Goal: Task Accomplishment & Management: Manage account settings

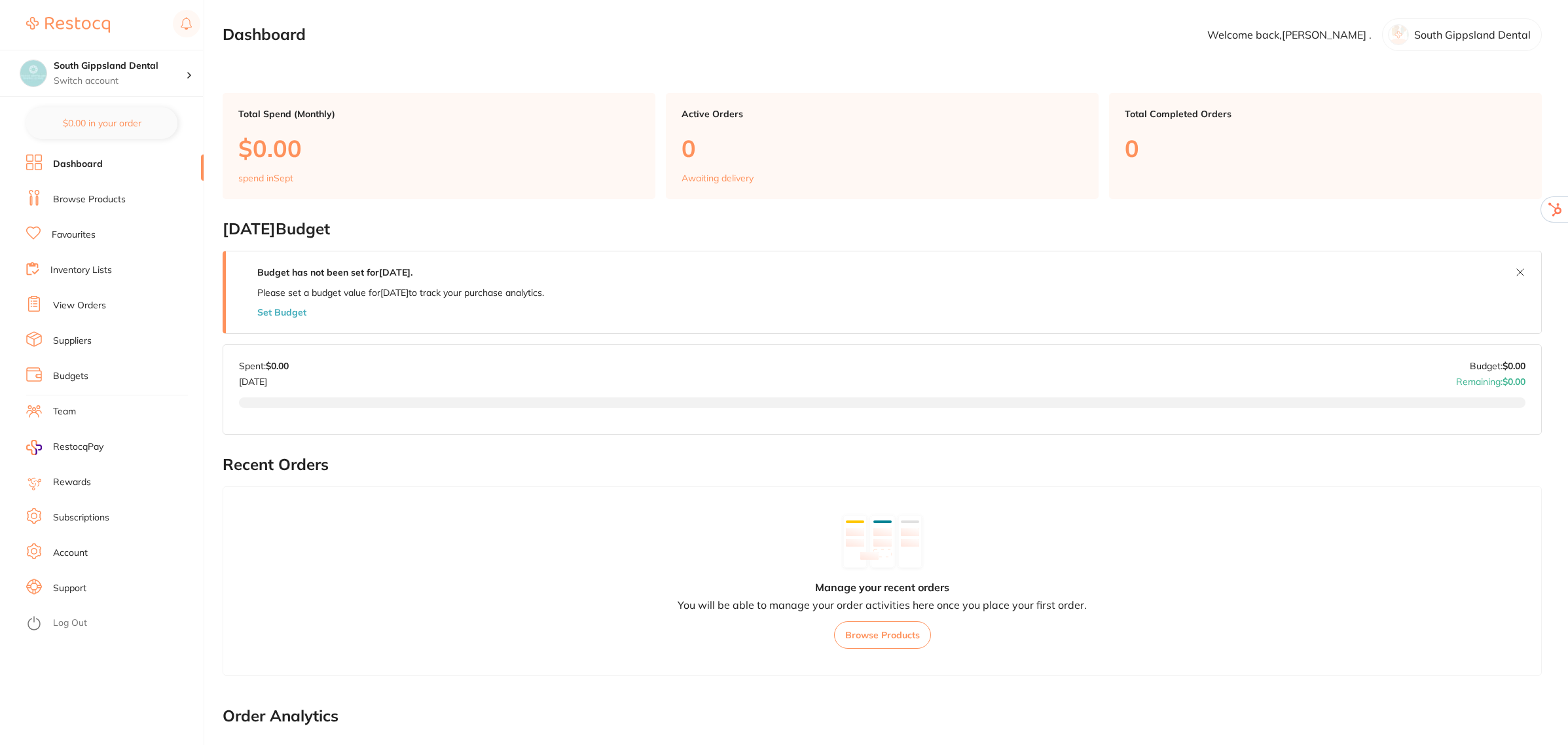
click at [80, 518] on link "Subscriptions" at bounding box center [81, 517] width 56 height 13
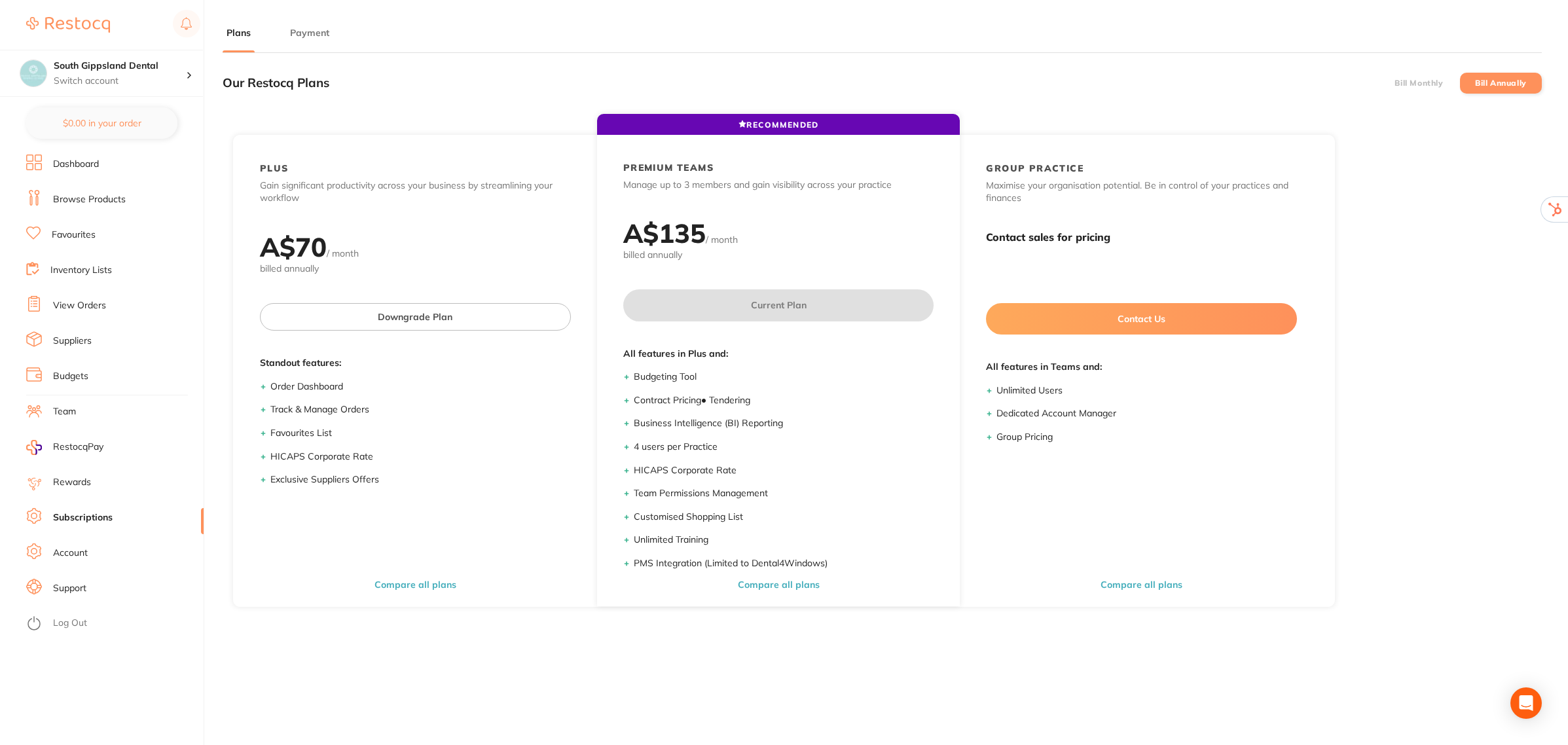
click at [309, 36] on button "Payment" at bounding box center [309, 33] width 47 height 12
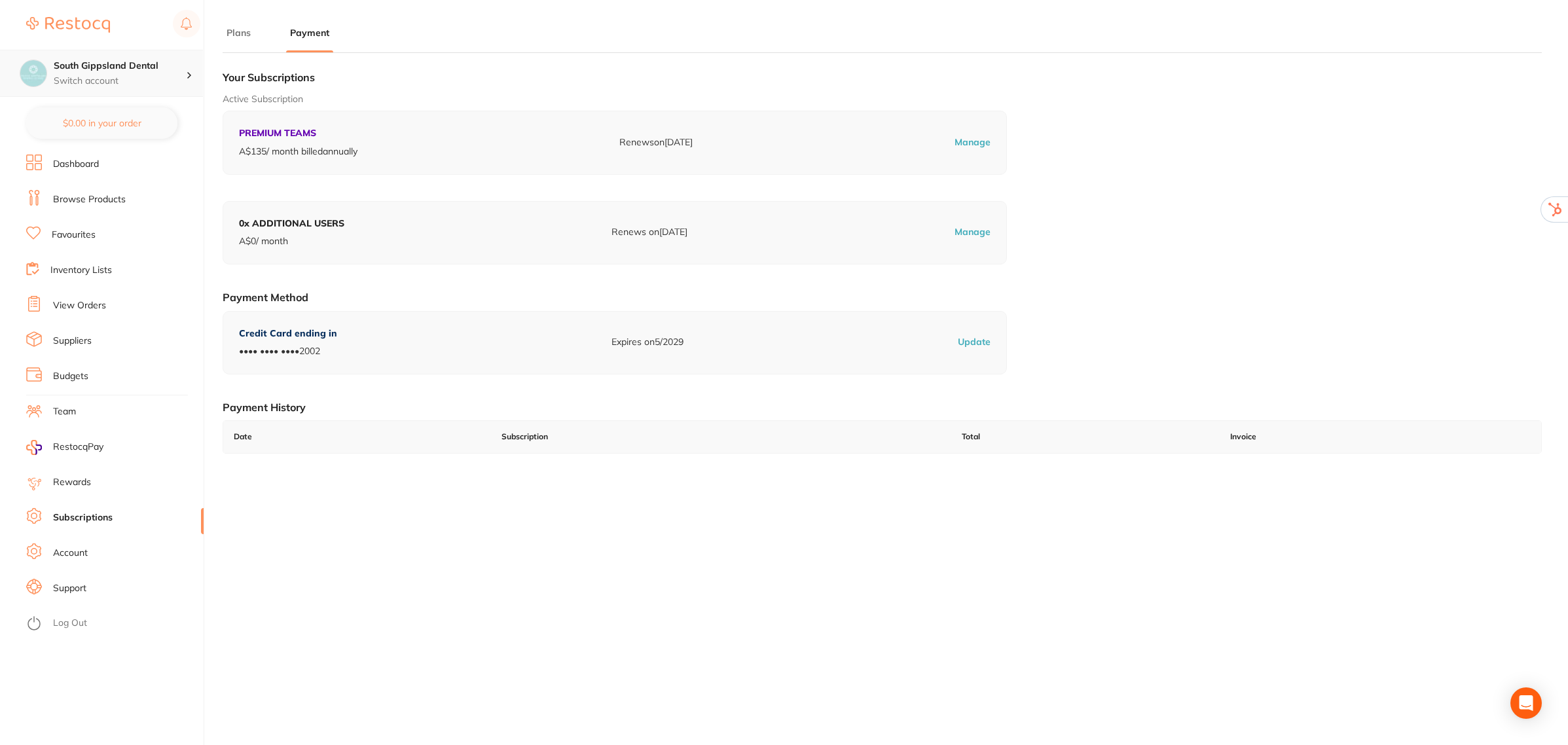
click at [177, 67] on h4 "South Gippsland Dental" at bounding box center [120, 66] width 132 height 13
click at [126, 163] on h4 "Rapid Response Dental" at bounding box center [125, 159] width 136 height 13
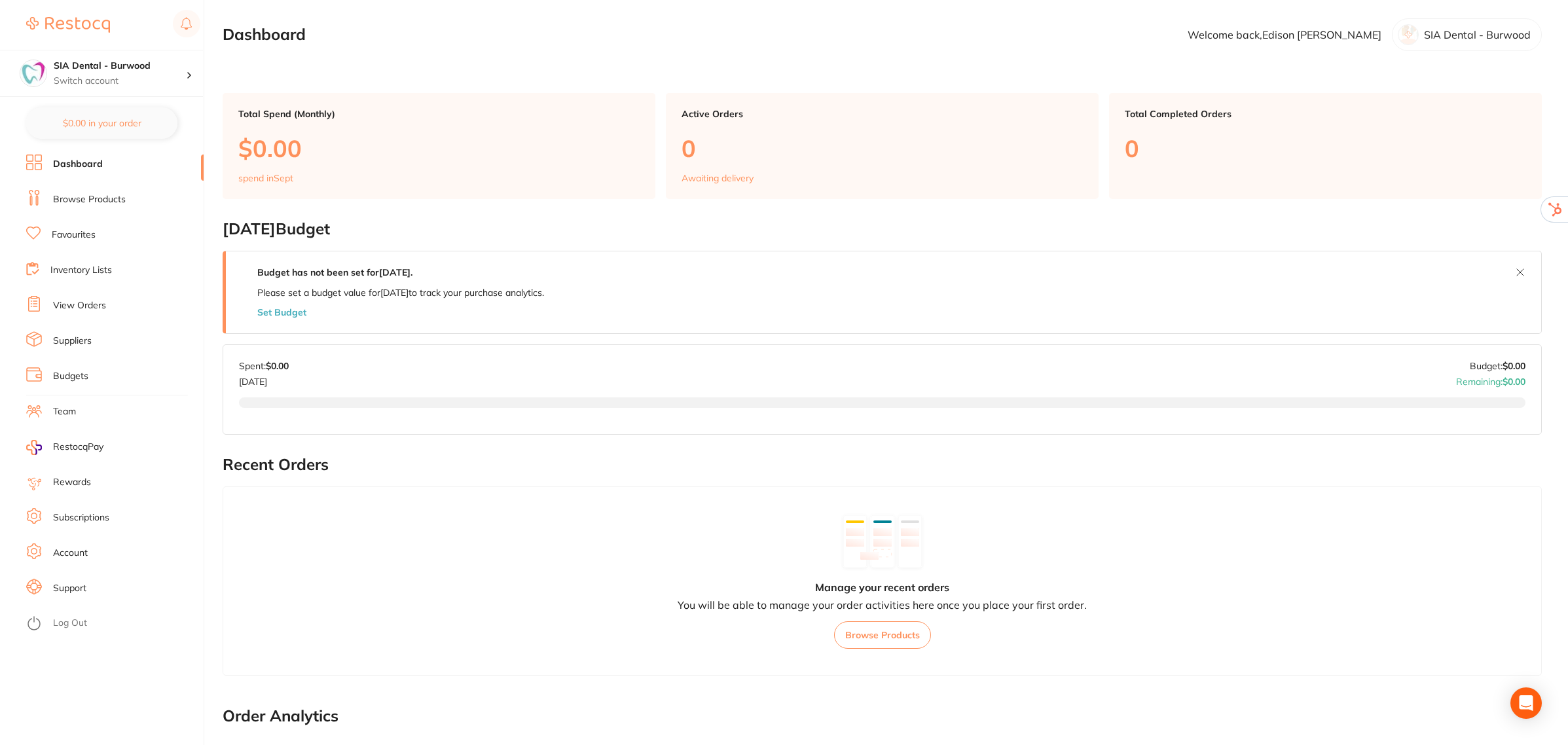
click at [80, 512] on link "Subscriptions" at bounding box center [81, 517] width 56 height 13
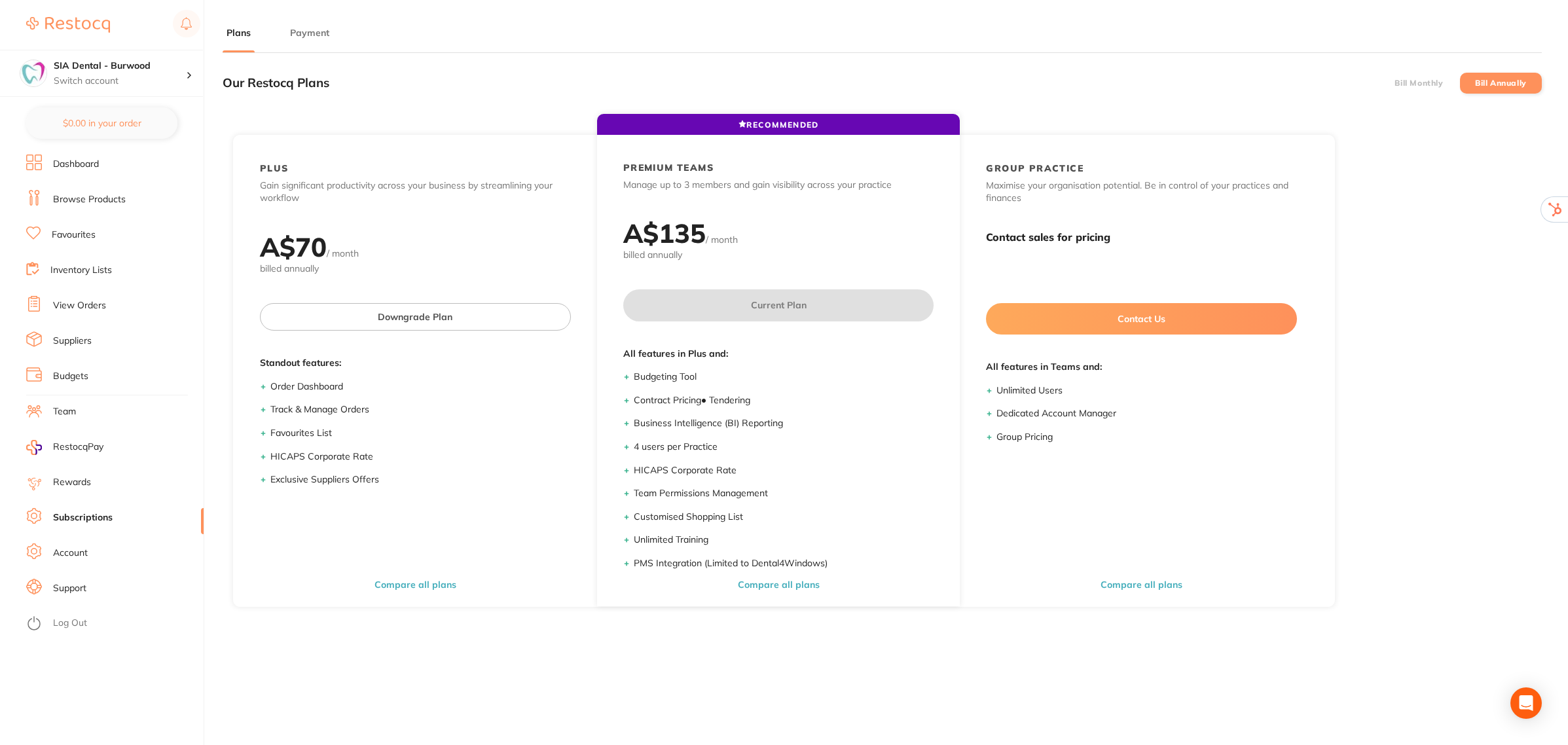
click at [308, 27] on button "Payment" at bounding box center [309, 33] width 47 height 12
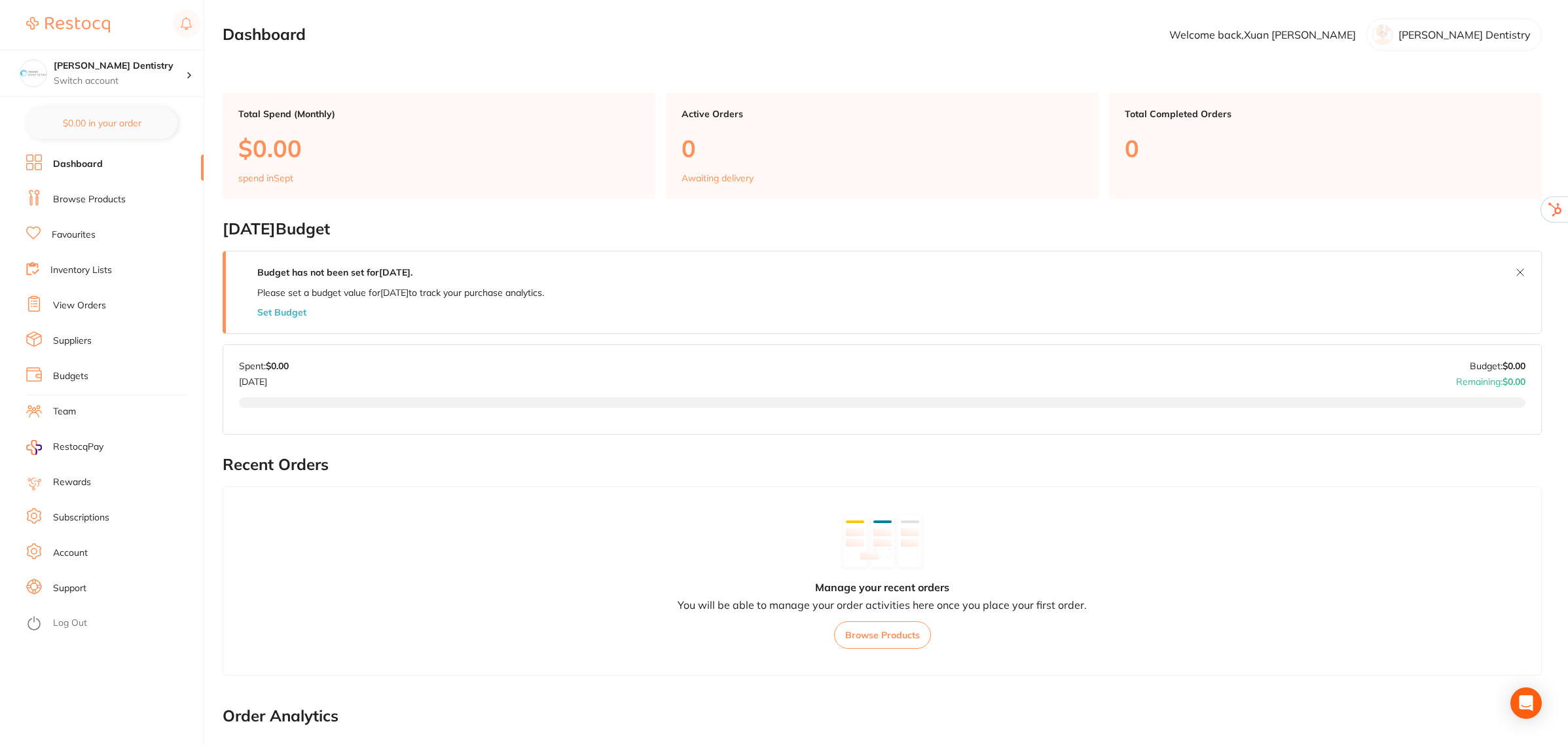
click at [77, 518] on link "Subscriptions" at bounding box center [81, 517] width 56 height 13
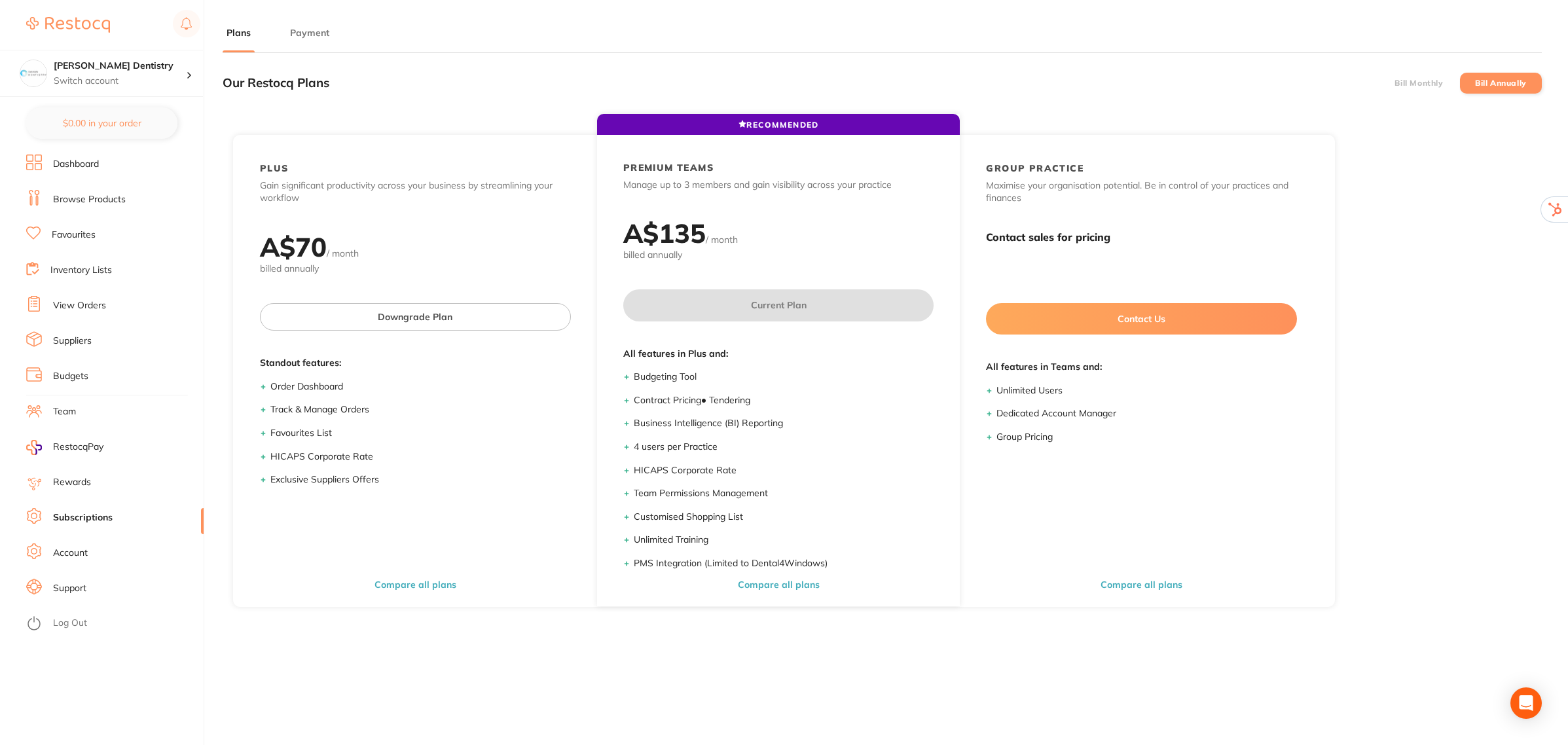
click at [322, 30] on button "Payment" at bounding box center [309, 33] width 47 height 12
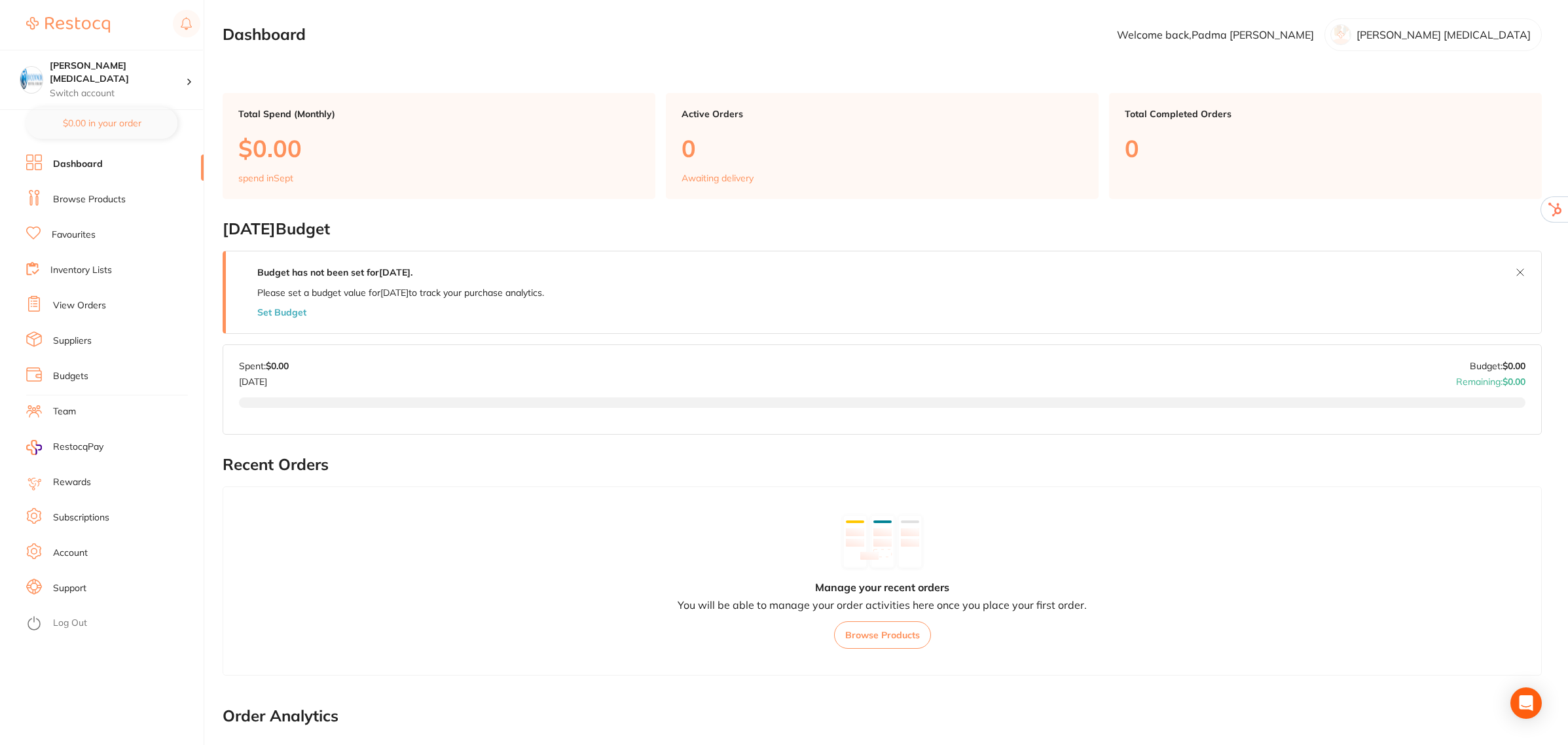
click at [84, 512] on link "Subscriptions" at bounding box center [81, 517] width 56 height 13
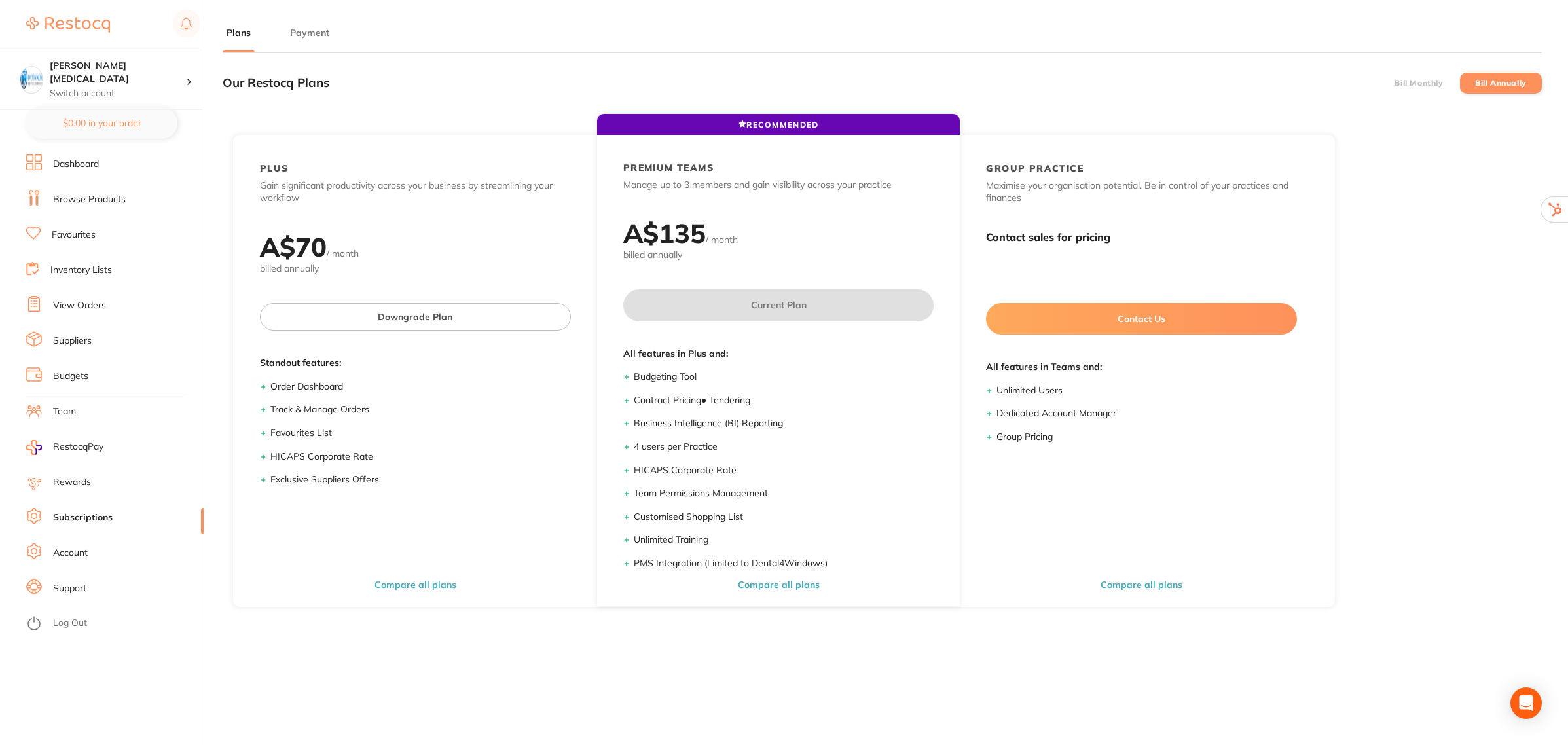
click at [311, 31] on button "Payment" at bounding box center [309, 33] width 47 height 12
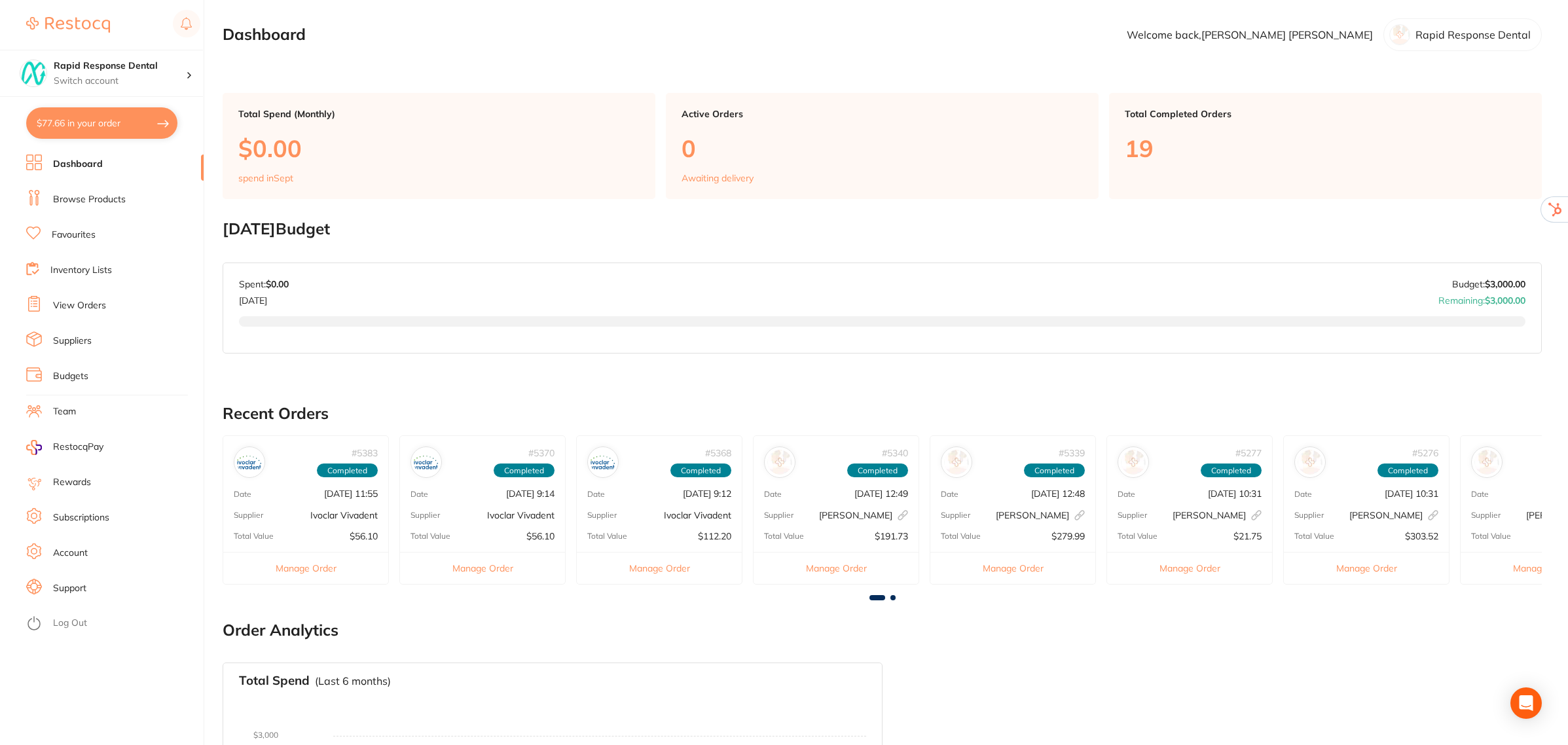
click at [79, 515] on link "Subscriptions" at bounding box center [81, 517] width 56 height 13
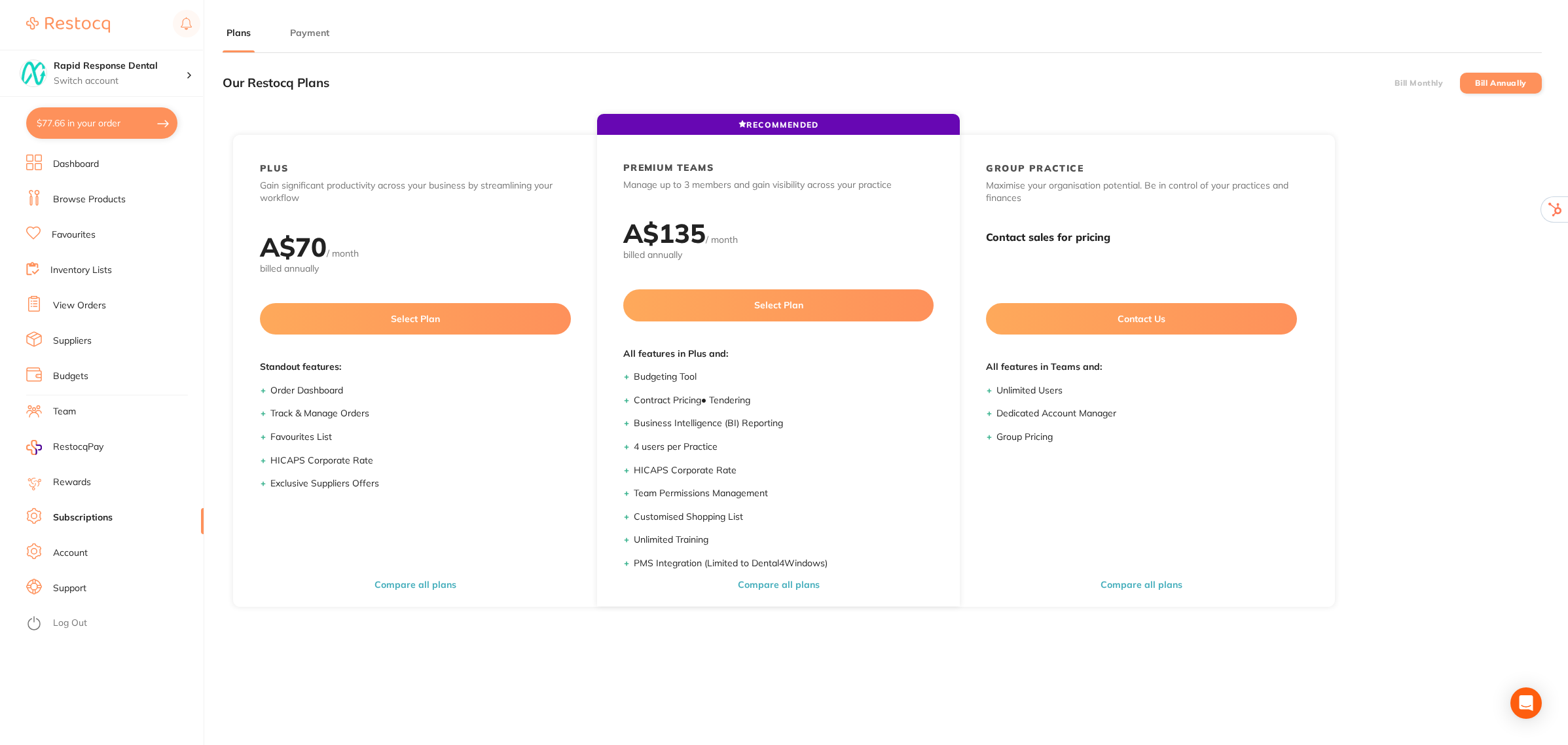
click at [308, 27] on button "Payment" at bounding box center [309, 33] width 47 height 12
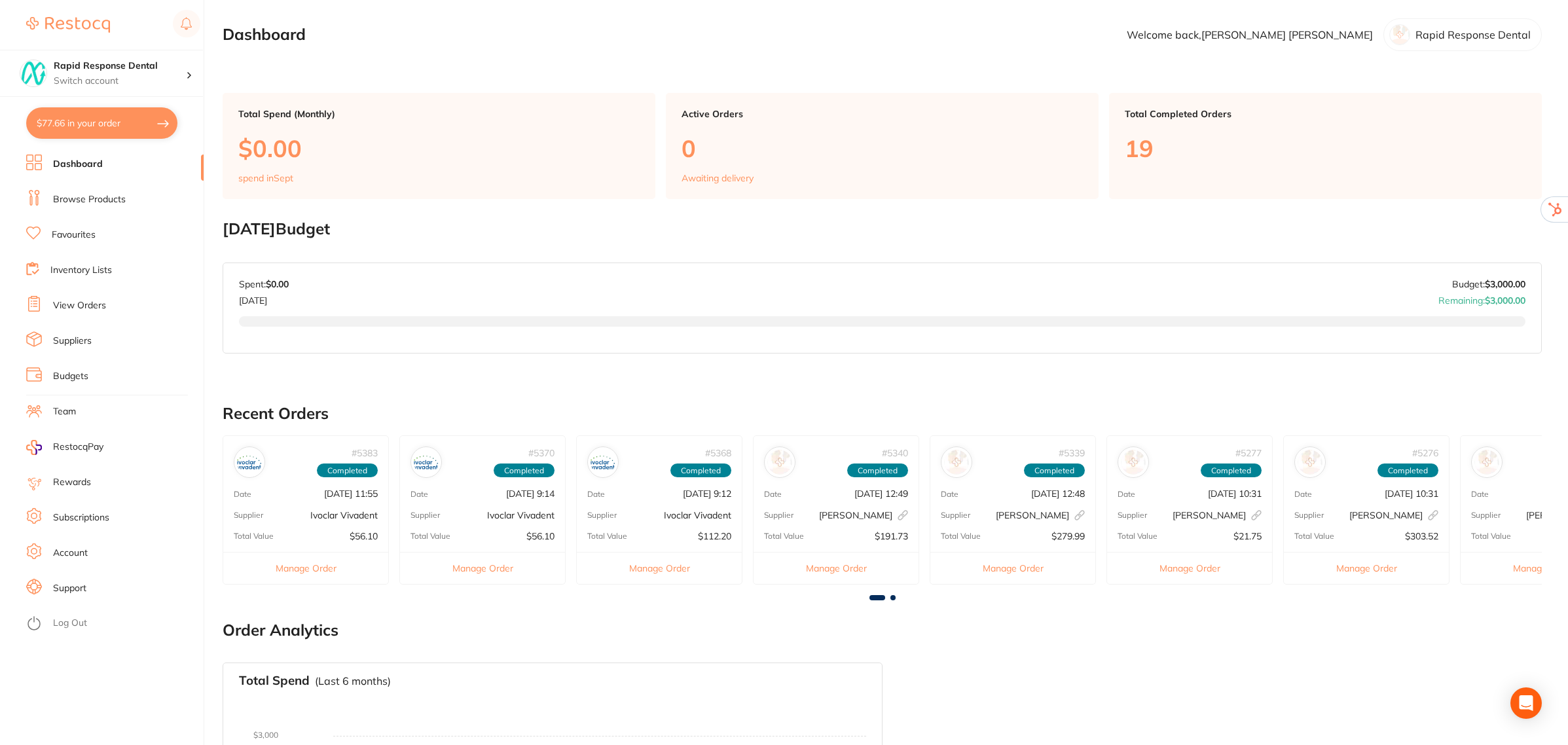
click at [891, 595] on span at bounding box center [893, 598] width 5 height 5
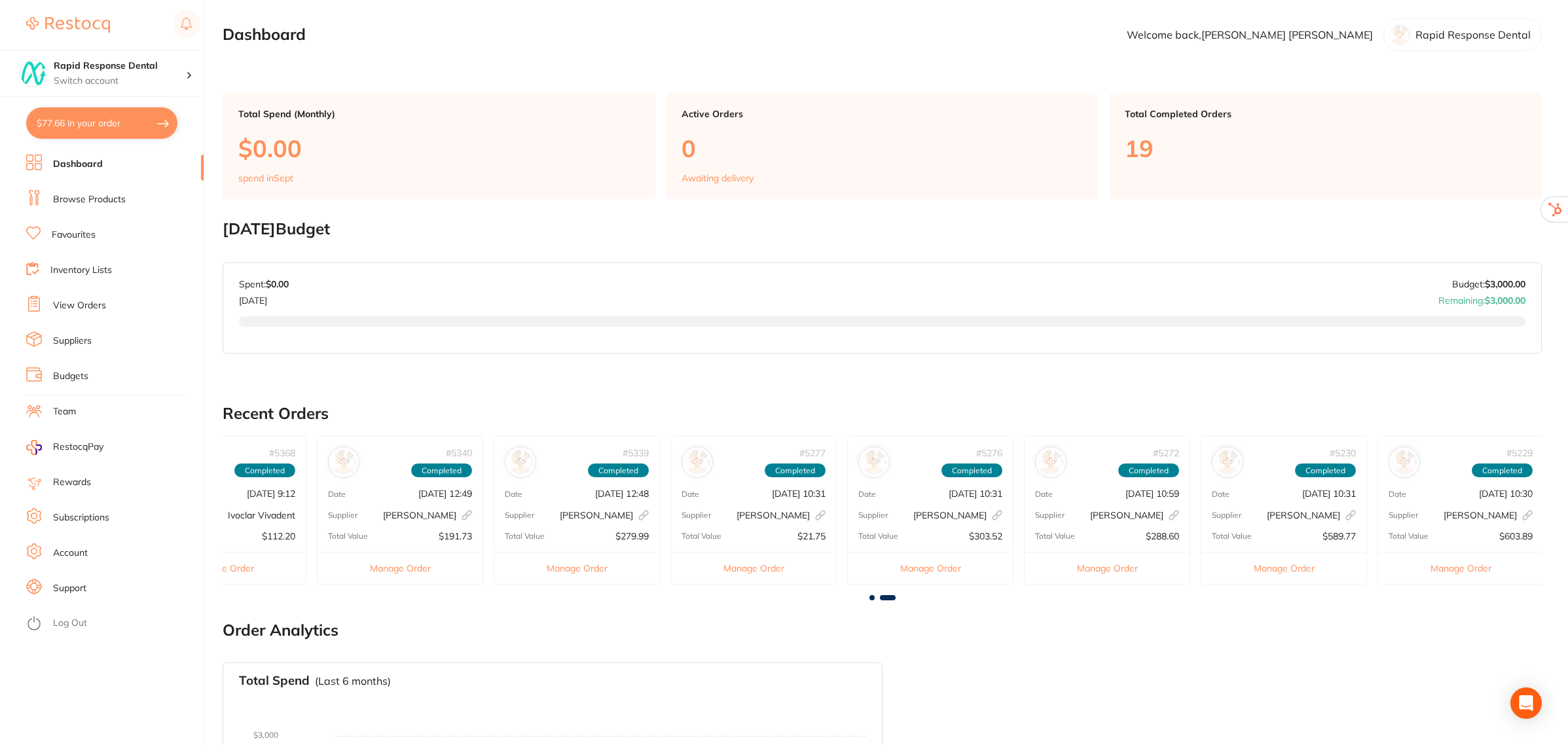
scroll to position [0, 437]
click at [891, 595] on span at bounding box center [887, 598] width 15 height 5
click at [871, 597] on span at bounding box center [872, 598] width 5 height 5
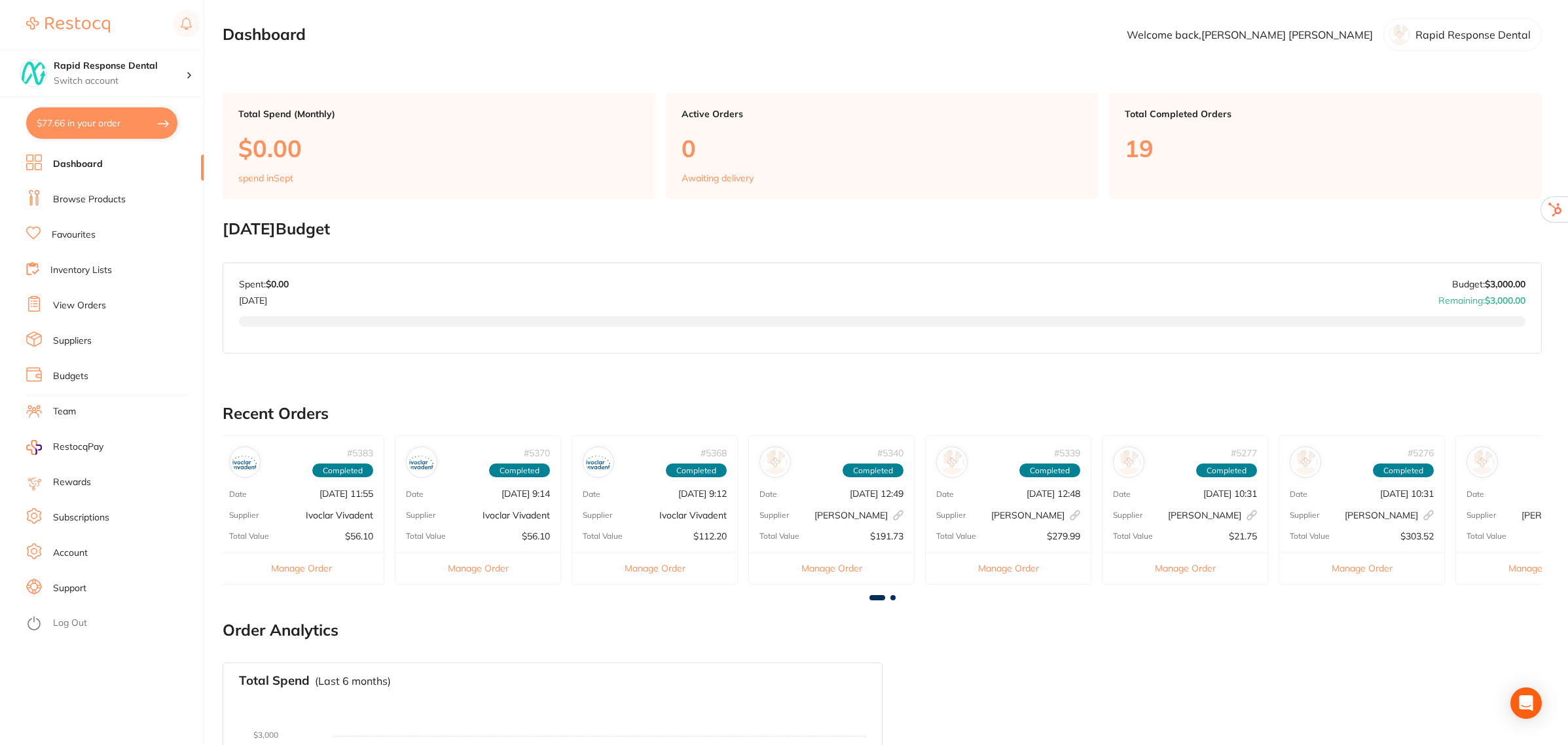
scroll to position [0, 0]
